Goal: Find specific page/section: Find specific page/section

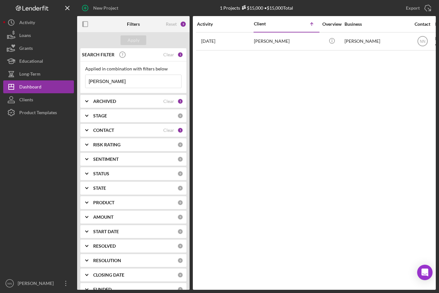
click at [106, 82] on input "[PERSON_NAME]" at bounding box center [134, 81] width 96 height 13
type input "A"
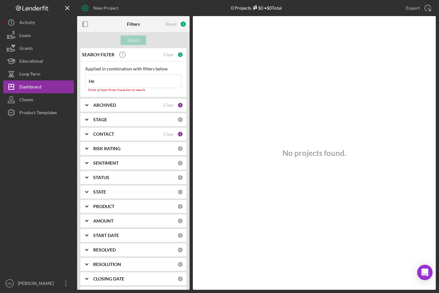
type input "H"
type input "P"
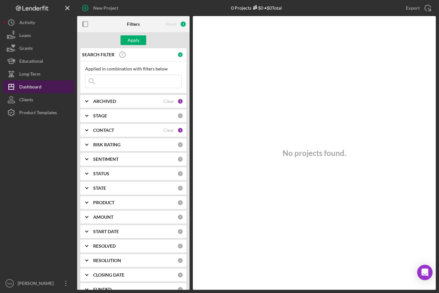
click at [37, 92] on div "Dashboard" at bounding box center [30, 87] width 22 height 14
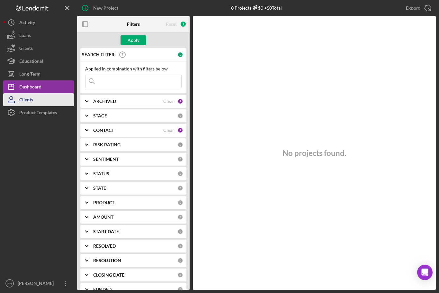
click at [35, 99] on button "Clients" at bounding box center [38, 99] width 71 height 13
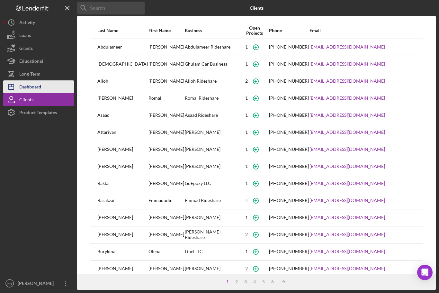
click at [45, 88] on button "Icon/Dashboard Dashboard" at bounding box center [38, 86] width 71 height 13
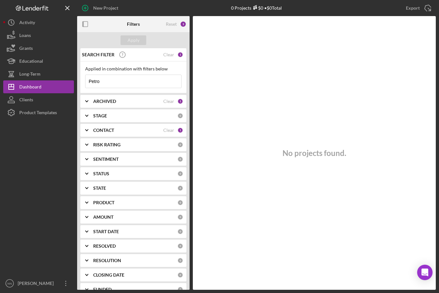
click at [116, 83] on input "Petro" at bounding box center [134, 81] width 96 height 13
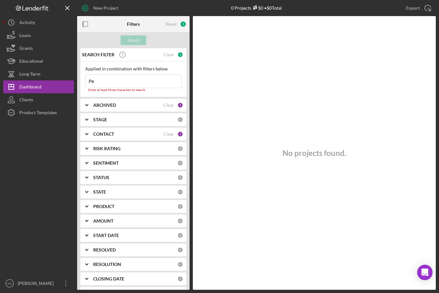
type input "P"
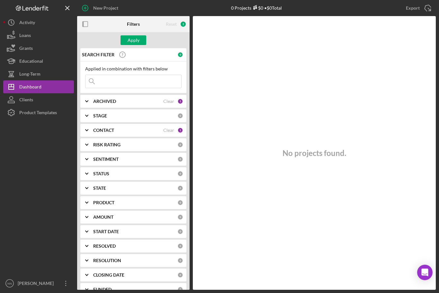
click at [177, 100] on div "ARCHIVED Clear 1" at bounding box center [138, 101] width 90 height 6
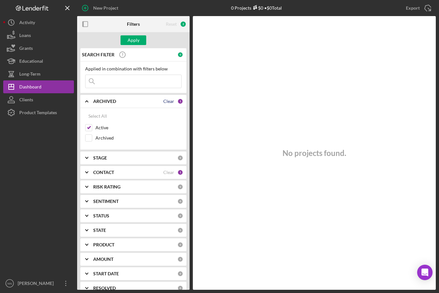
click at [168, 100] on div "Clear" at bounding box center [168, 101] width 11 height 5
checkbox input "false"
click at [129, 78] on input at bounding box center [134, 81] width 96 height 13
type input "Petro"
click at [92, 99] on icon "Icon/Expander" at bounding box center [87, 101] width 16 height 16
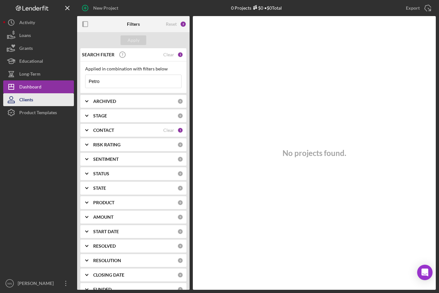
click at [56, 101] on button "Clients" at bounding box center [38, 99] width 71 height 13
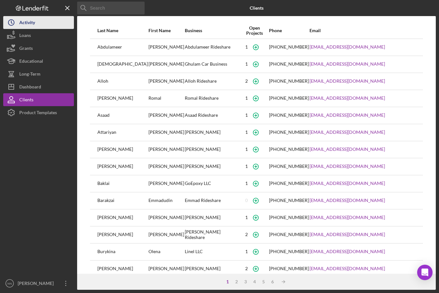
click at [39, 24] on button "Icon/History Activity" at bounding box center [38, 22] width 71 height 13
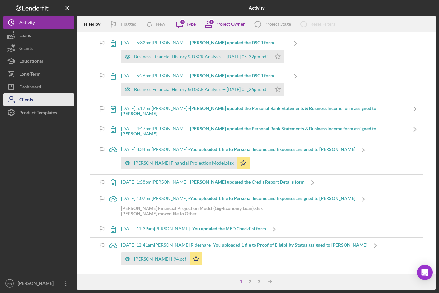
click at [42, 94] on button "Clients" at bounding box center [38, 99] width 71 height 13
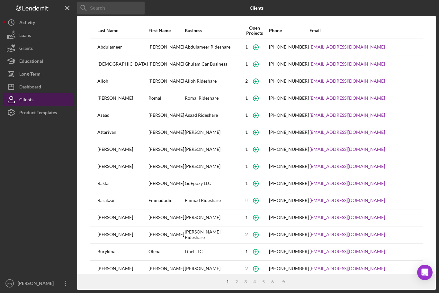
click at [42, 93] on button "Clients" at bounding box center [38, 99] width 71 height 13
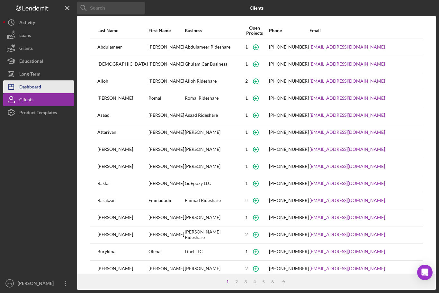
click at [31, 88] on div "Dashboard" at bounding box center [30, 87] width 22 height 14
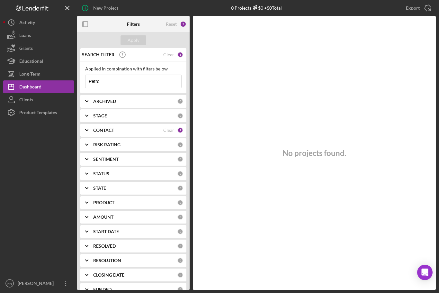
click at [107, 78] on input "Petro" at bounding box center [134, 81] width 96 height 13
click at [171, 133] on div "Clear" at bounding box center [168, 130] width 11 height 5
click at [160, 80] on input "Petro" at bounding box center [134, 81] width 96 height 13
click at [52, 105] on button "Clients" at bounding box center [38, 99] width 71 height 13
